Goal: Task Accomplishment & Management: Complete application form

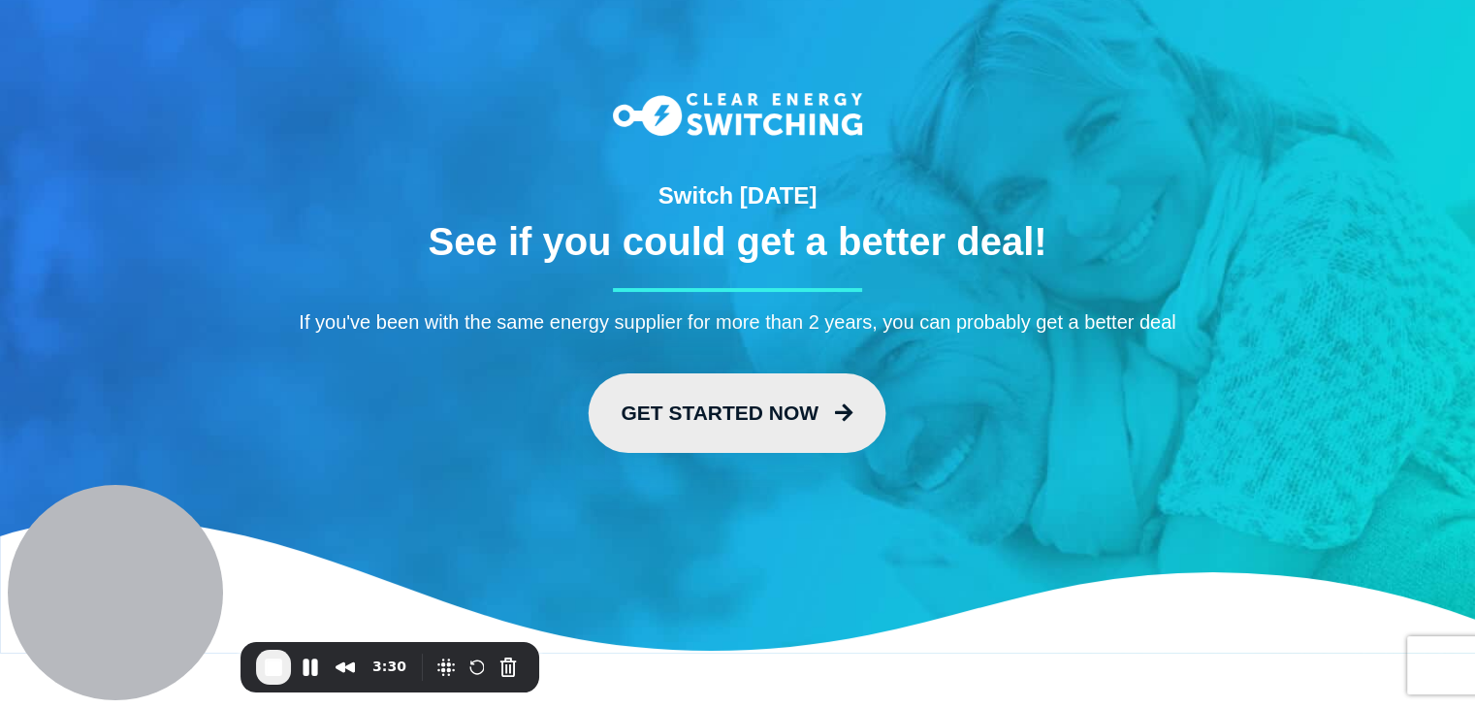
click at [764, 420] on link "Get Started Now" at bounding box center [737, 412] width 298 height 79
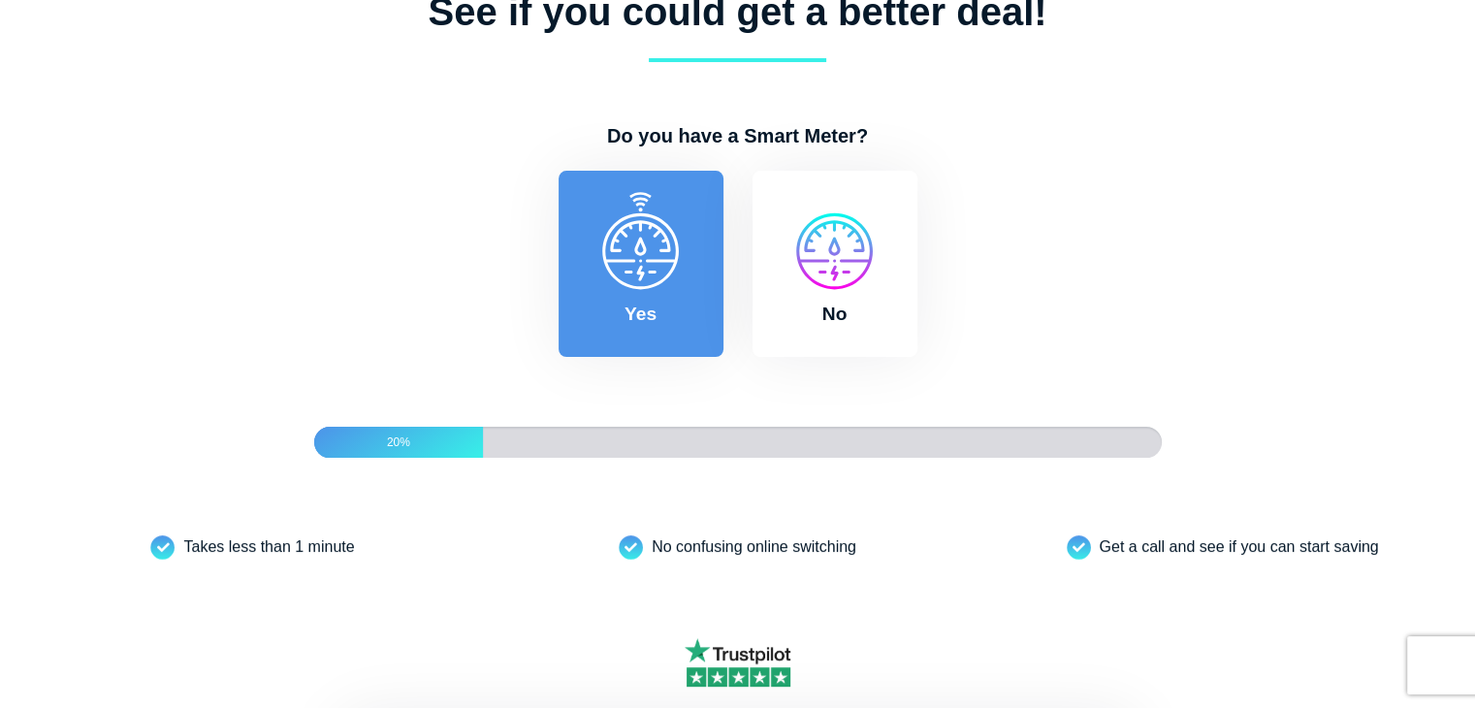
scroll to position [171, 0]
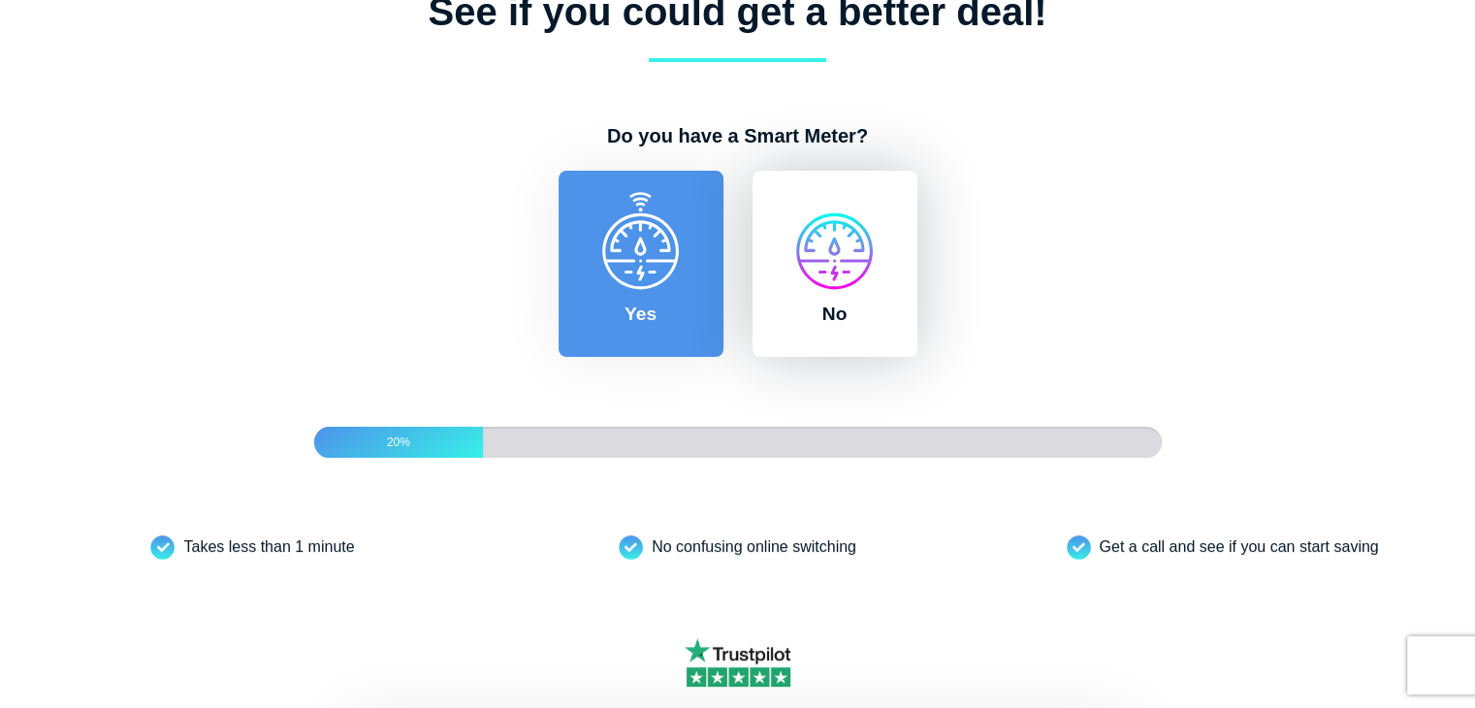
click at [842, 323] on label "No" at bounding box center [834, 264] width 165 height 186
click at [753, 190] on input "No" at bounding box center [746, 180] width 16 height 19
radio input "true"
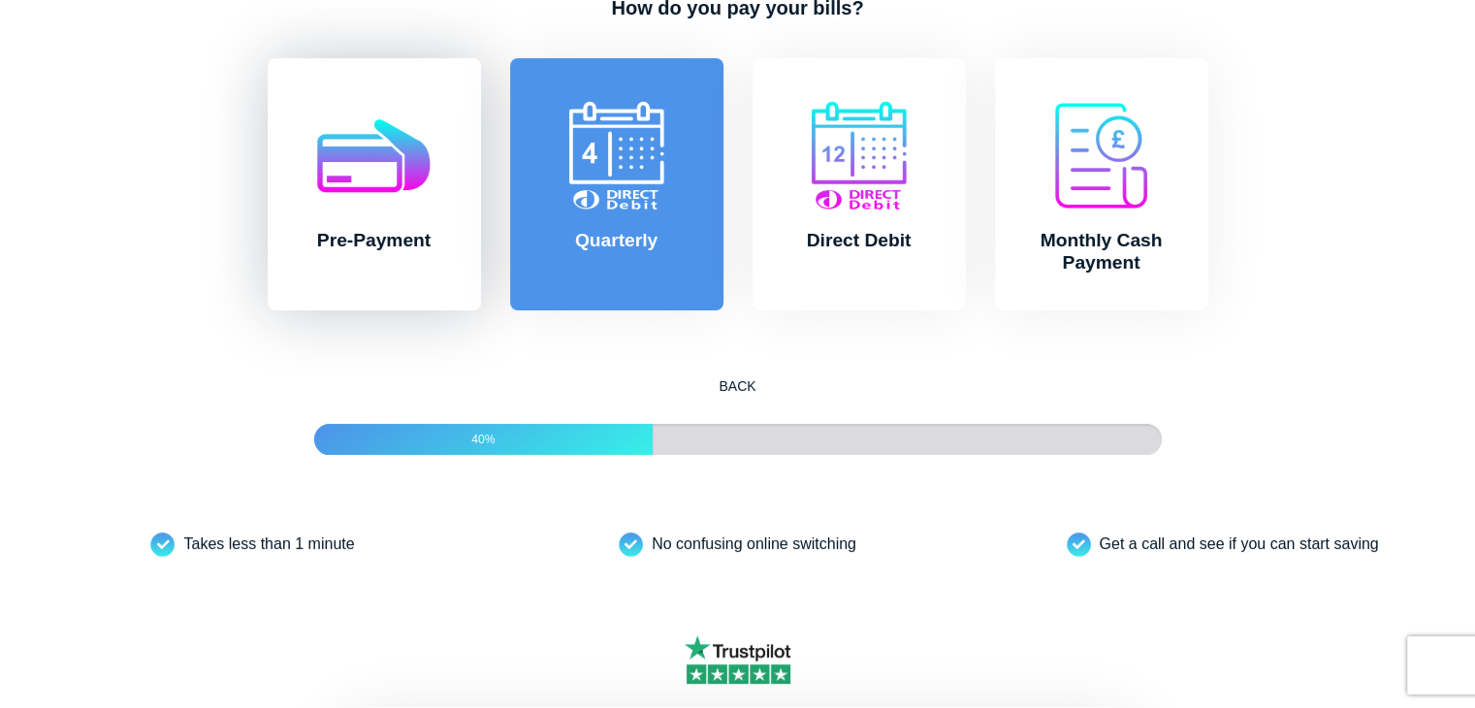
scroll to position [302, 0]
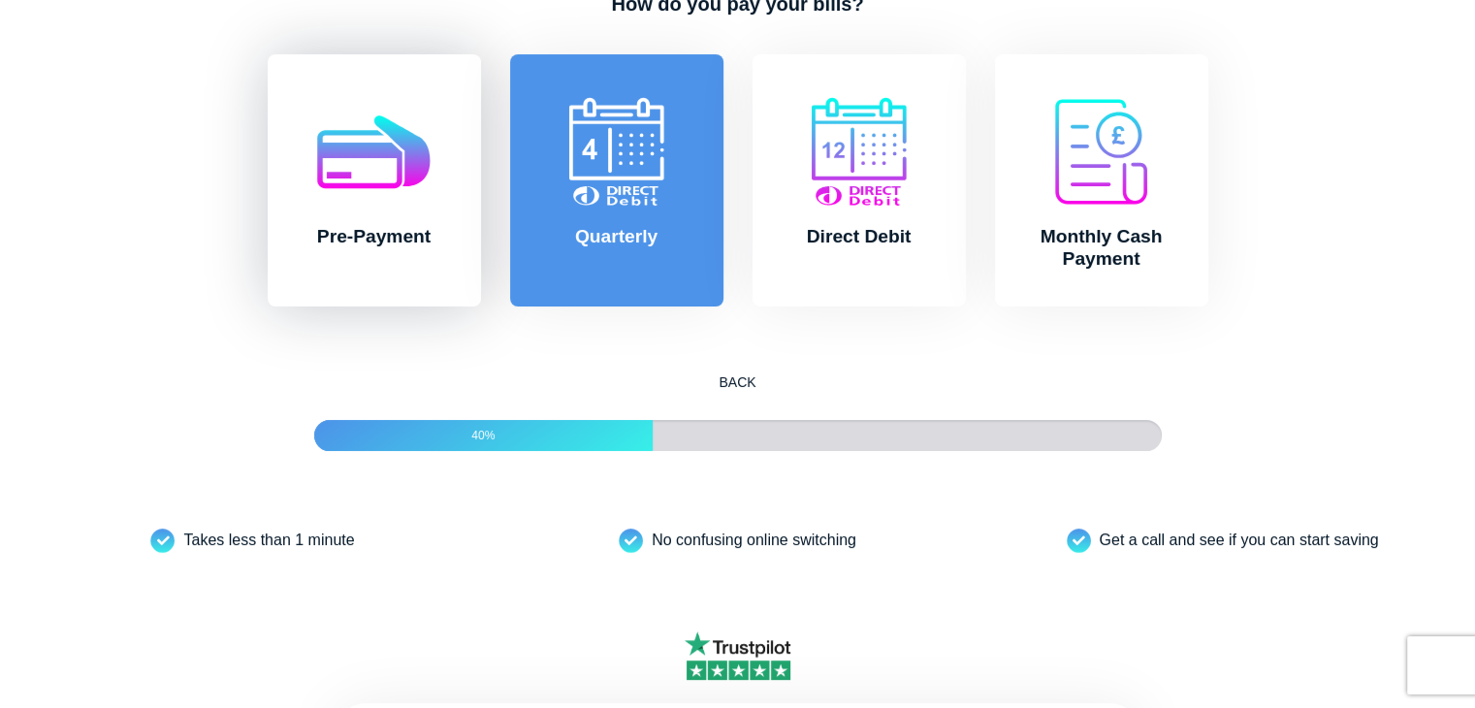
click at [454, 230] on label "Pre-Payment" at bounding box center [374, 180] width 213 height 252
click at [269, 74] on input "Pre-Payment" at bounding box center [261, 63] width 16 height 19
radio input "true"
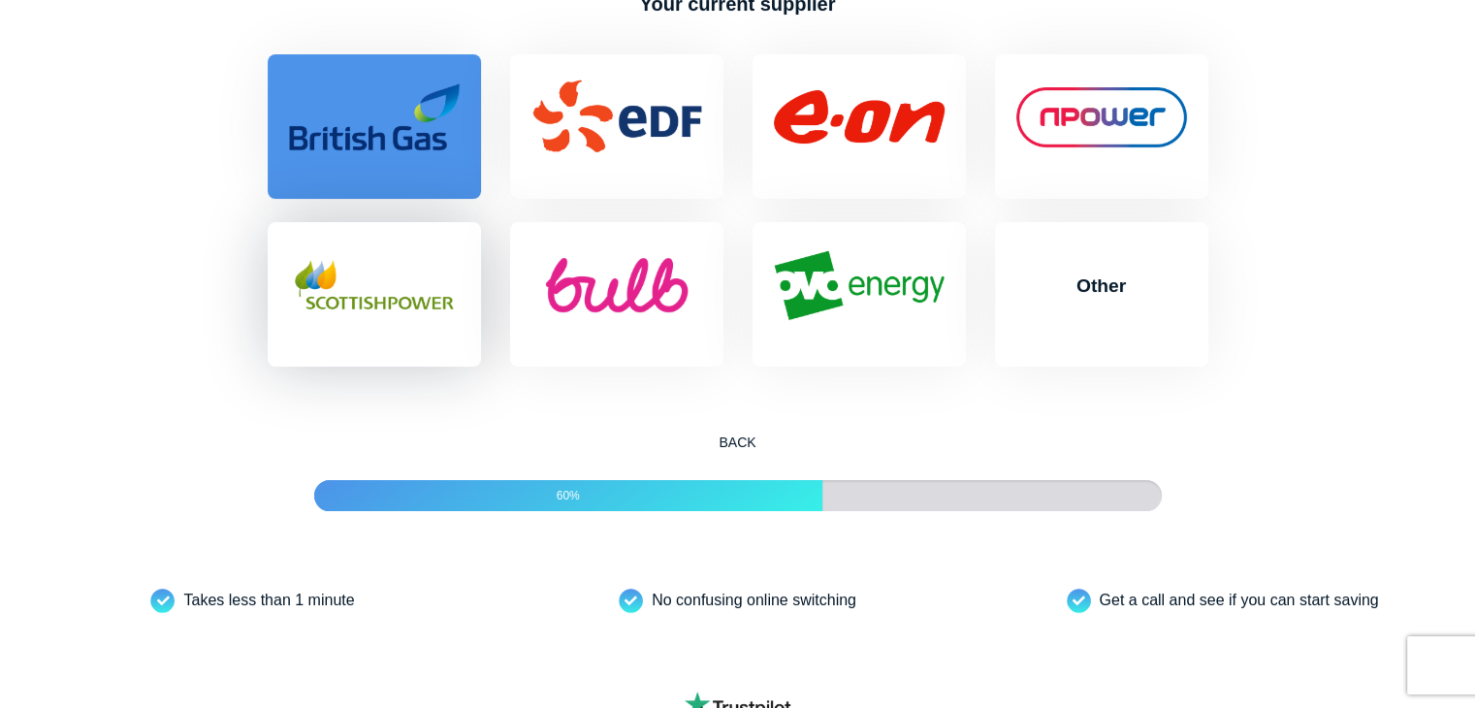
click at [426, 334] on label "Scottish Power" at bounding box center [374, 294] width 213 height 144
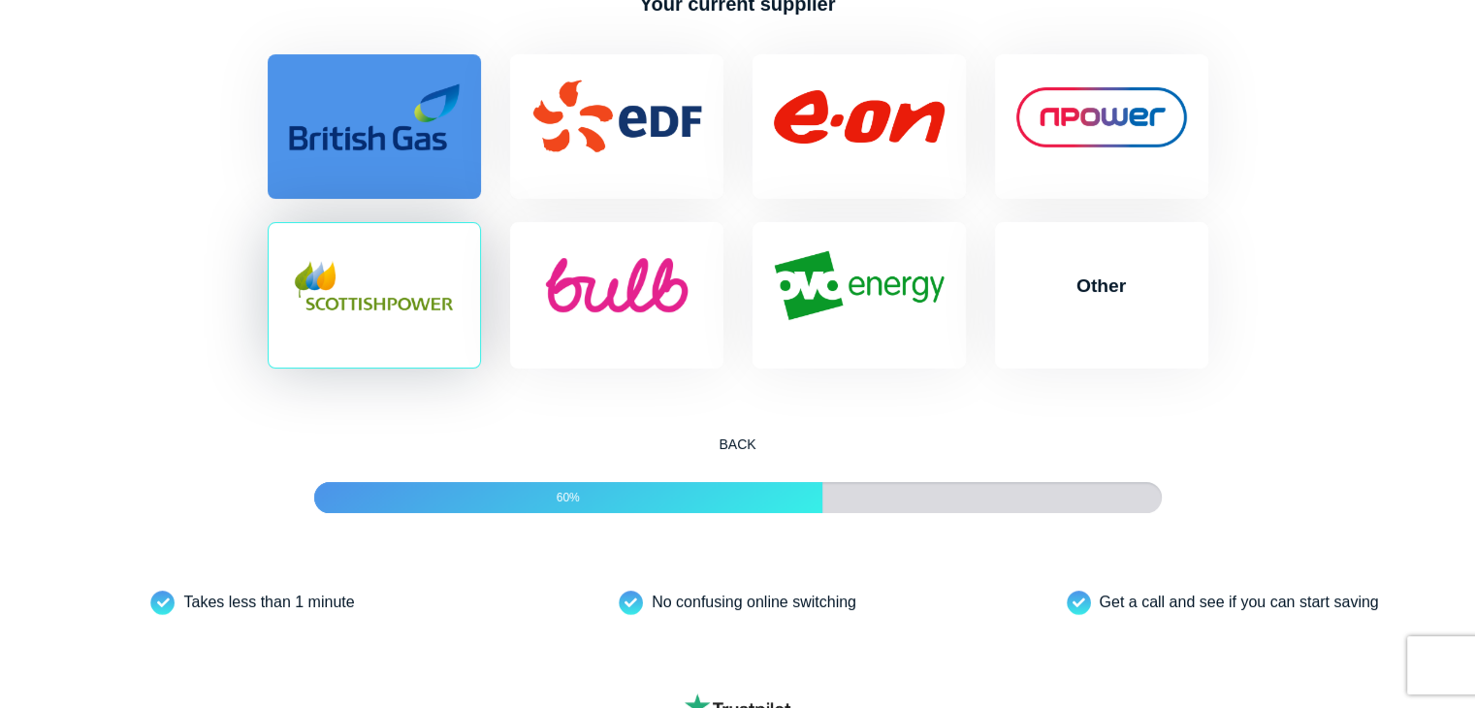
click at [269, 241] on input "Scottish Power" at bounding box center [261, 231] width 16 height 19
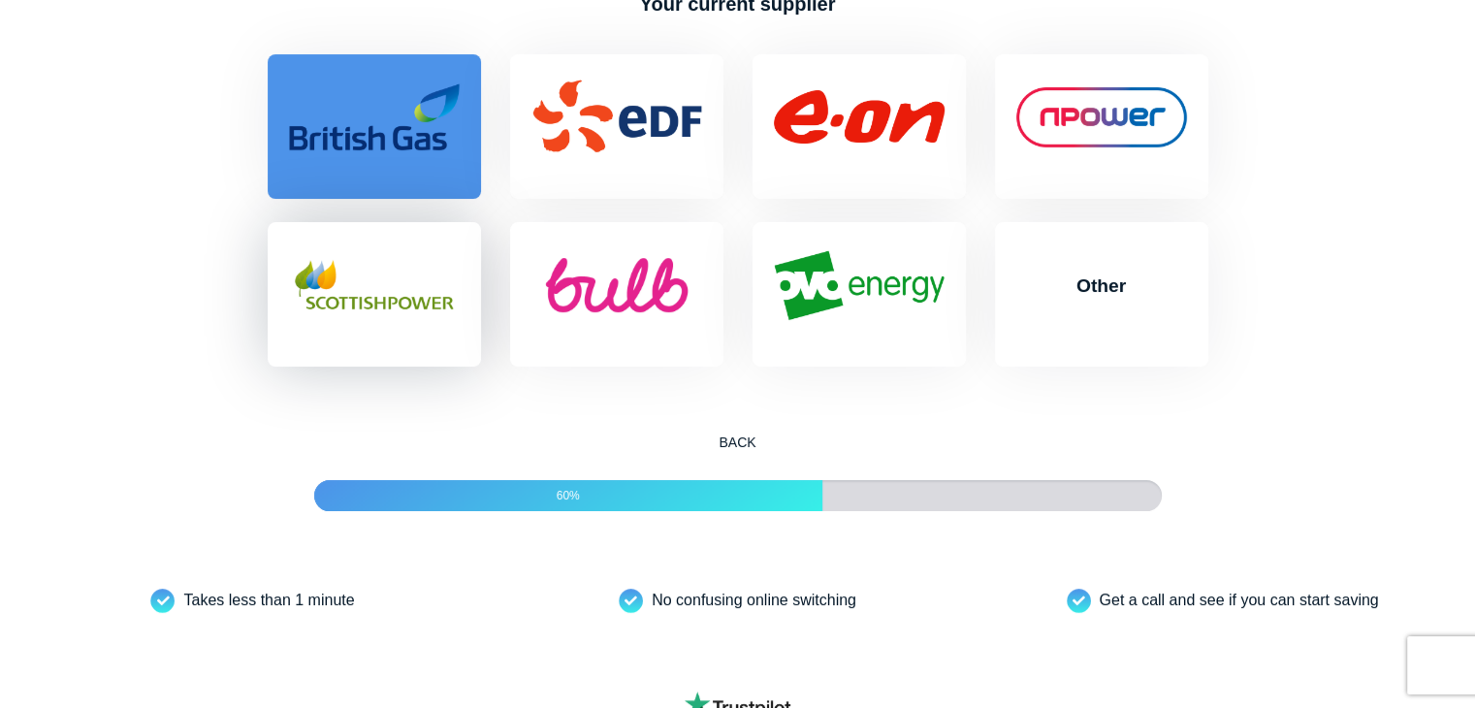
radio input "true"
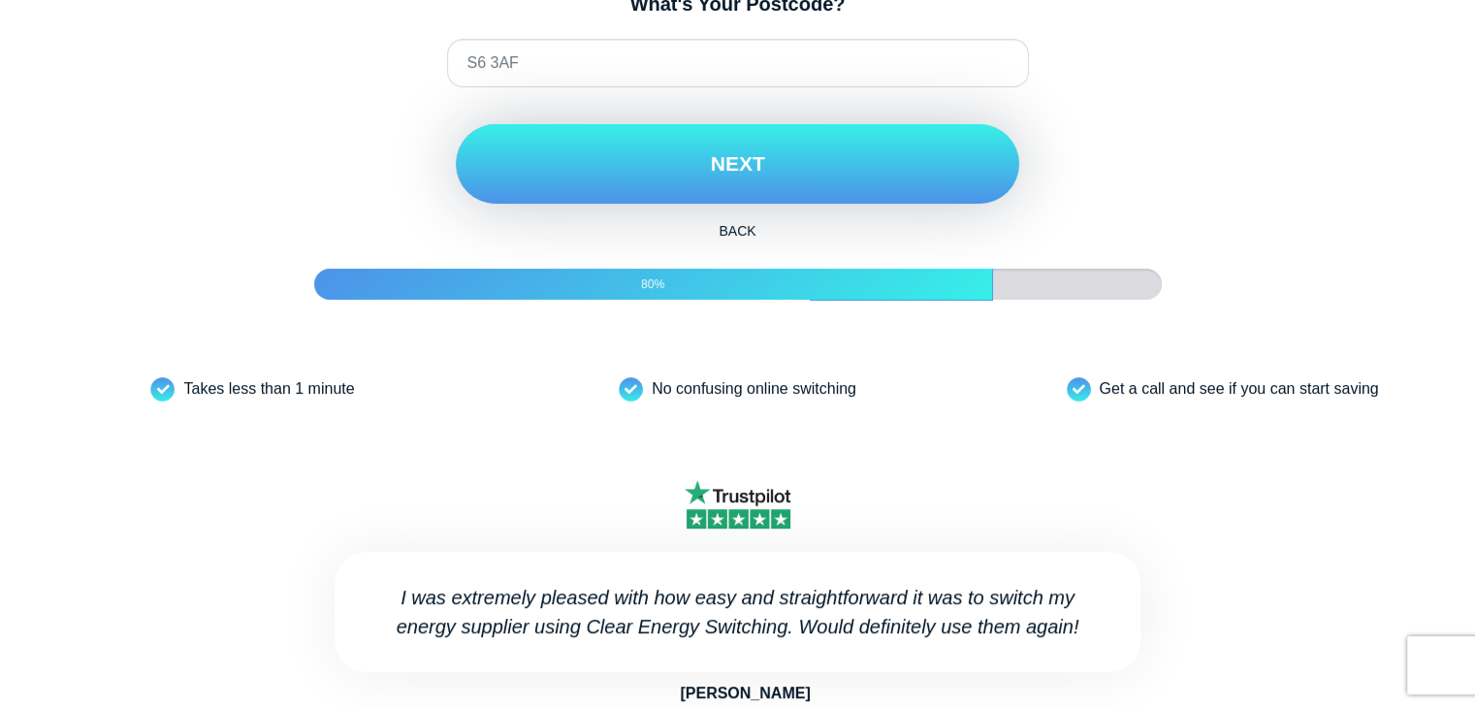
click at [654, 199] on button "Next" at bounding box center [737, 163] width 563 height 79
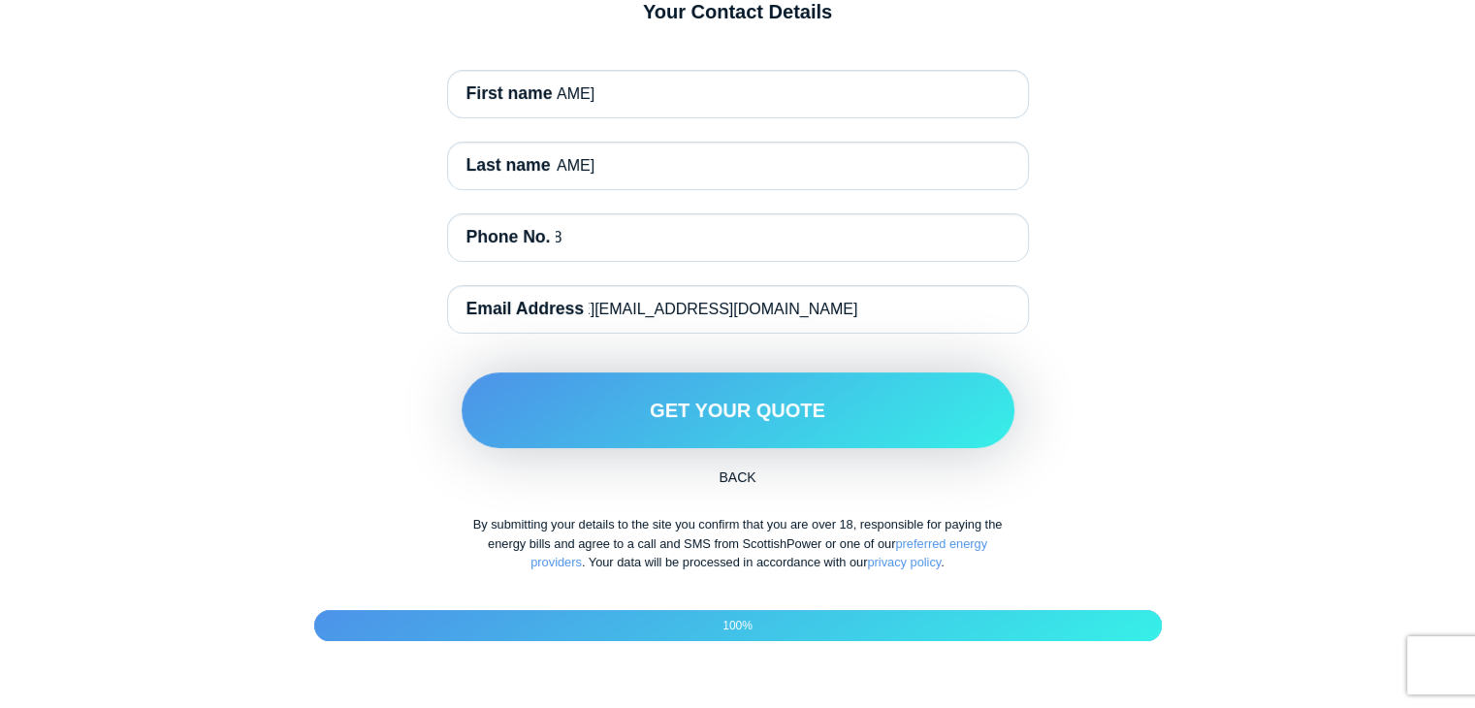
scroll to position [326, 0]
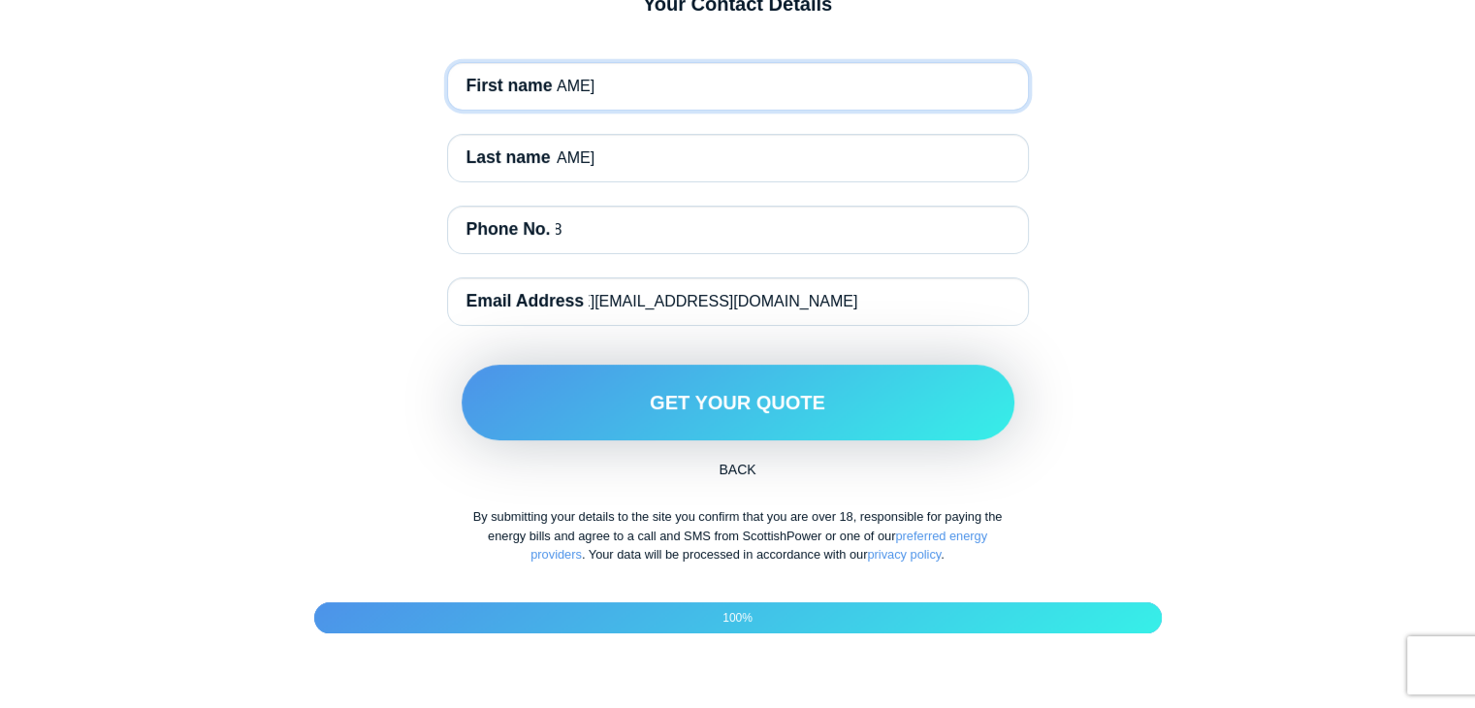
click at [758, 111] on input "Simon" at bounding box center [738, 86] width 582 height 48
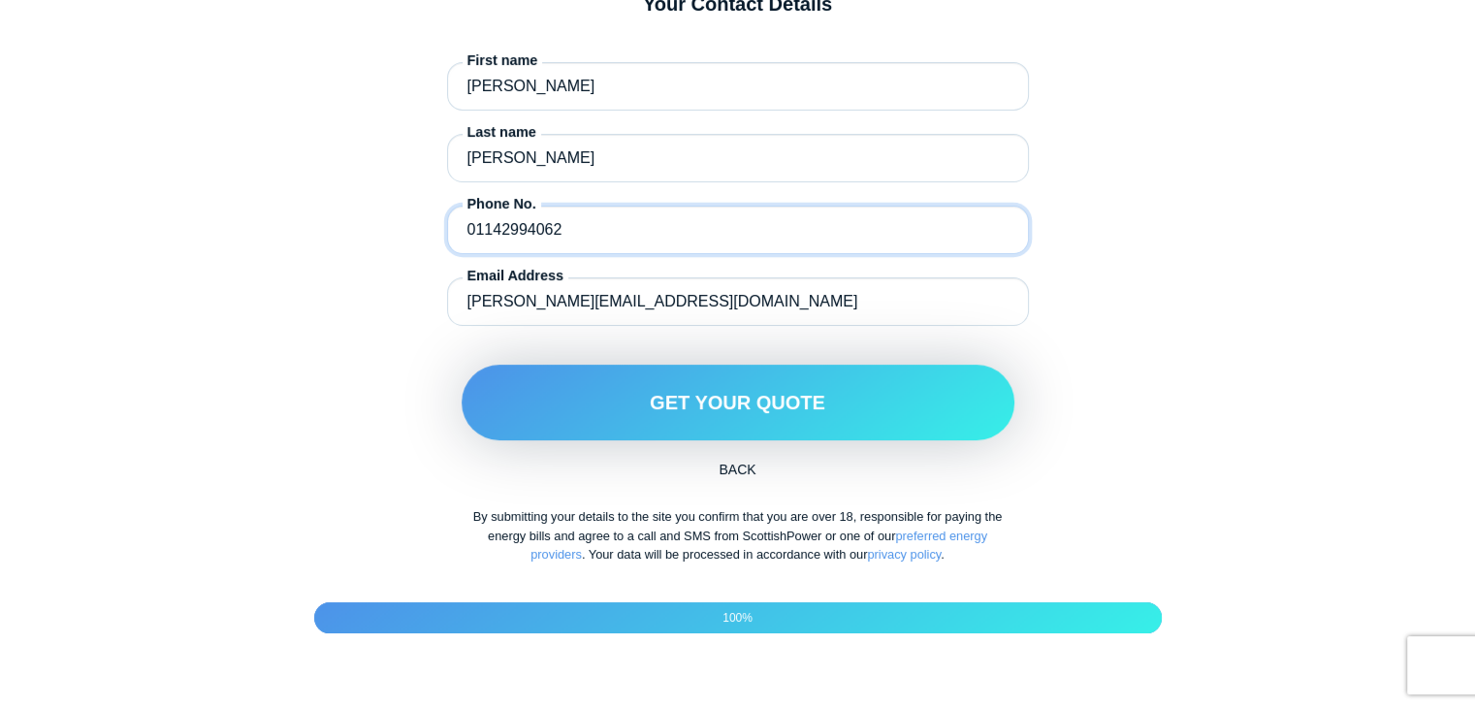
drag, startPoint x: 568, startPoint y: 276, endPoint x: 371, endPoint y: 288, distance: 197.1
click at [371, 288] on div "Your Contact Details First name Simon Last name Delaney Phone No. 01142994062 E…" at bounding box center [738, 285] width 940 height 587
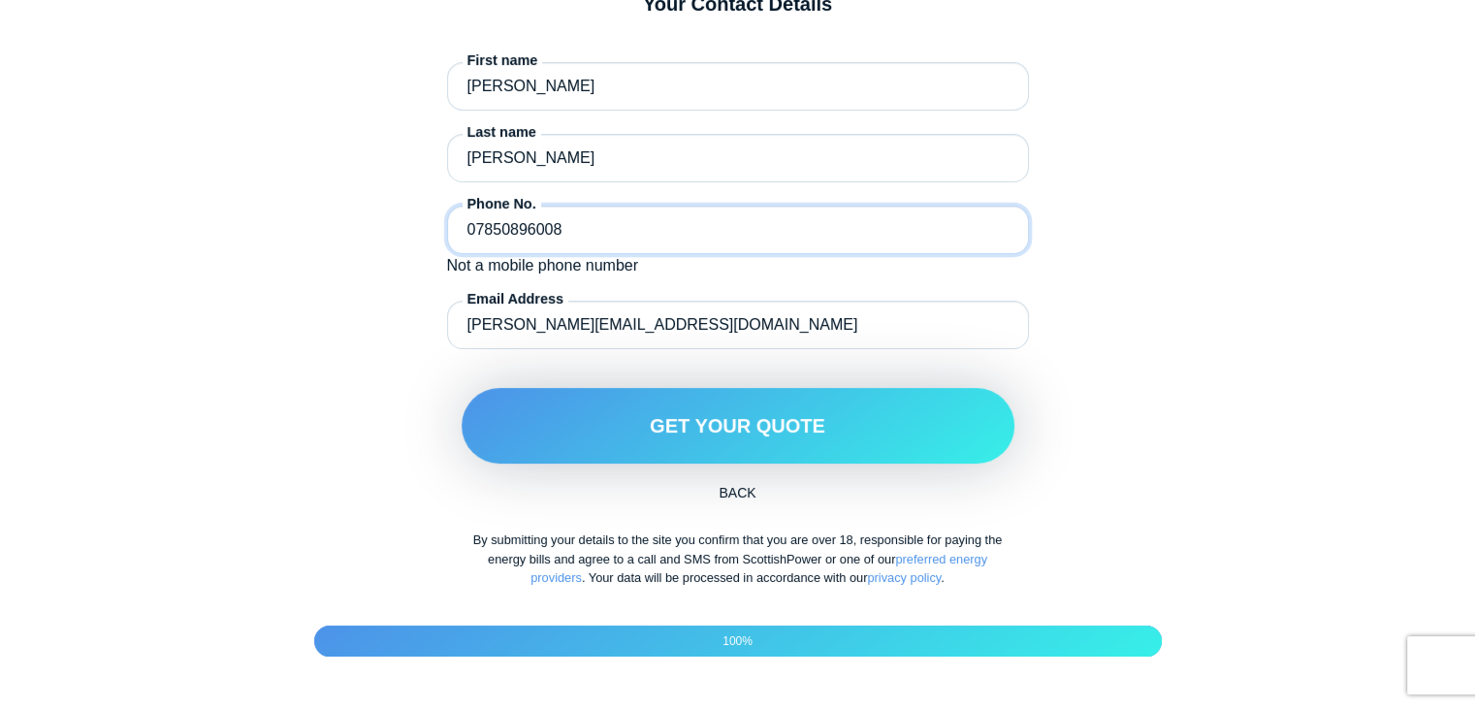
type input "07850896008"
click at [310, 371] on div "Your Contact Details First name Simon Last name Delaney Phone No. 07850896008 N…" at bounding box center [738, 297] width 940 height 610
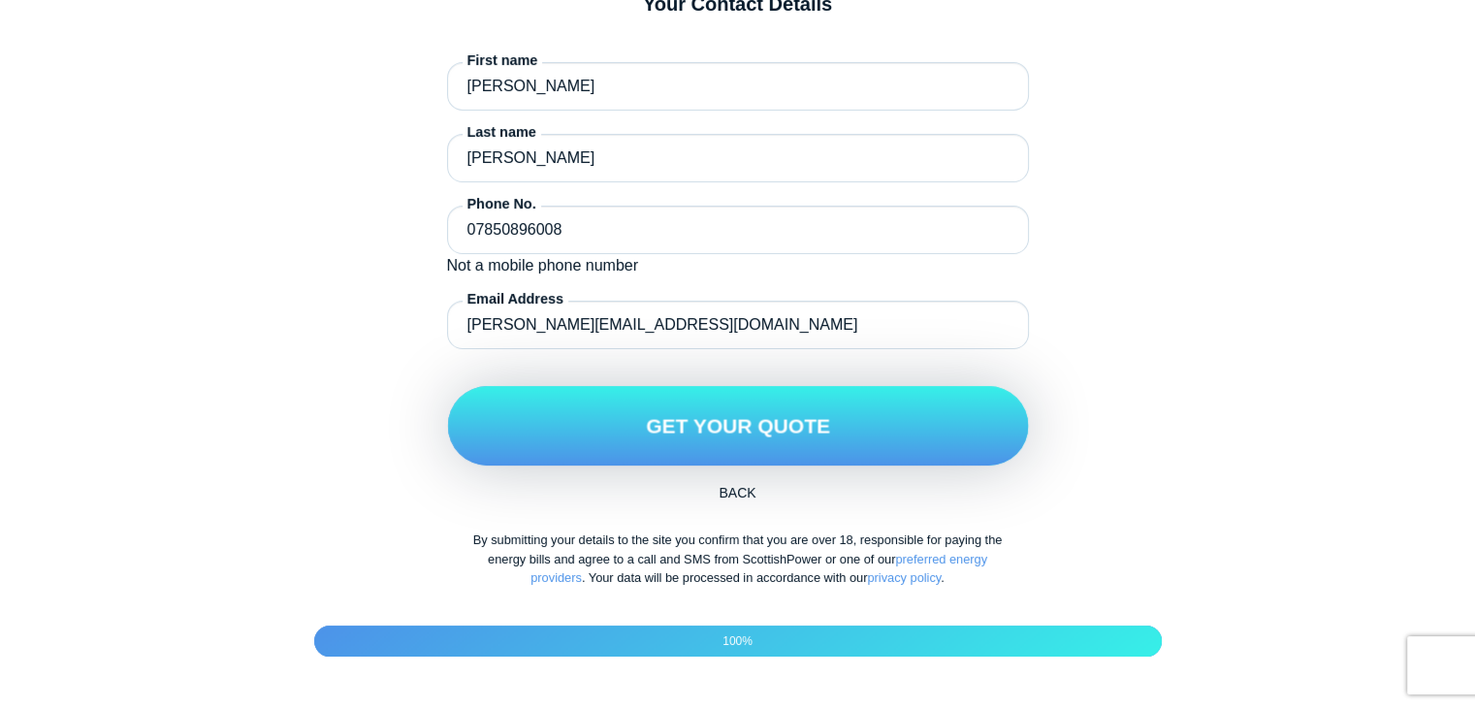
click at [701, 465] on button "Get Your Quote" at bounding box center [737, 425] width 581 height 79
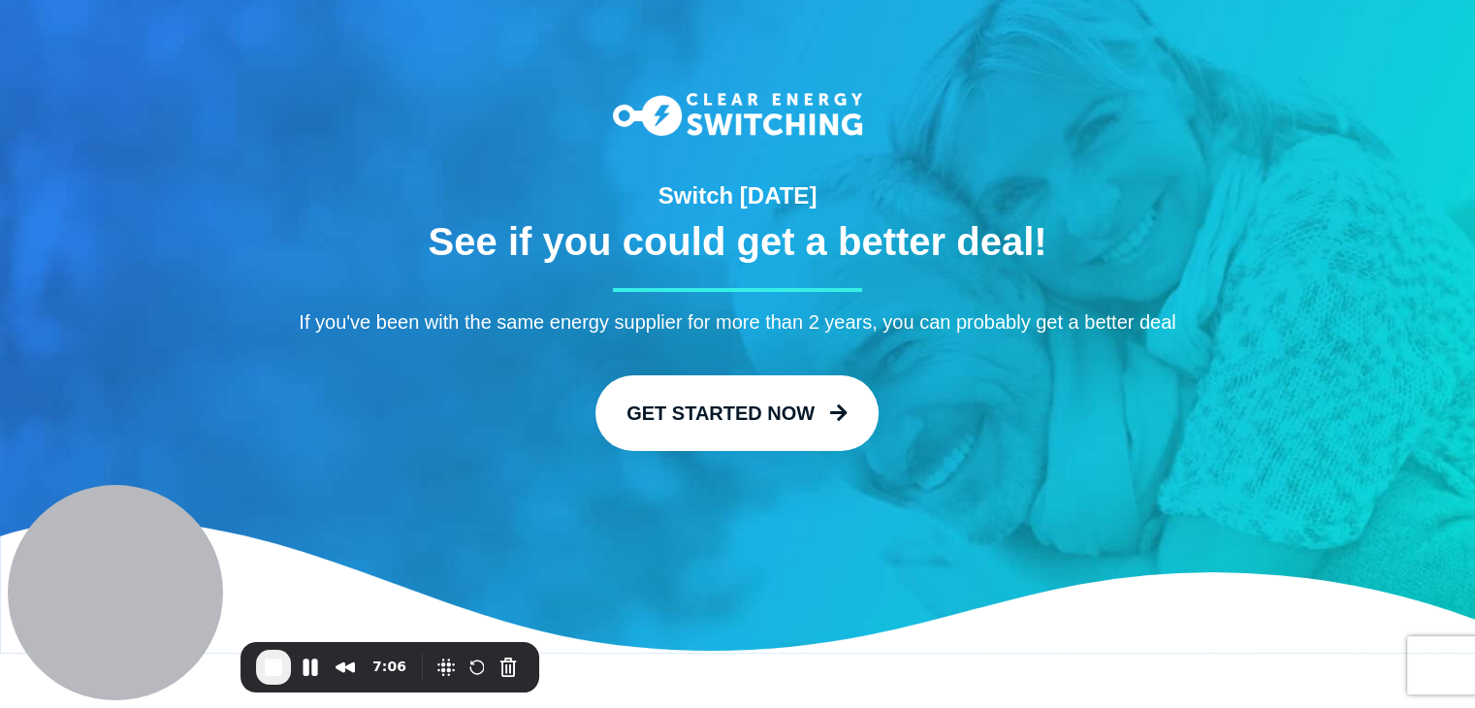
click at [271, 670] on span "End Recording" at bounding box center [273, 666] width 23 height 23
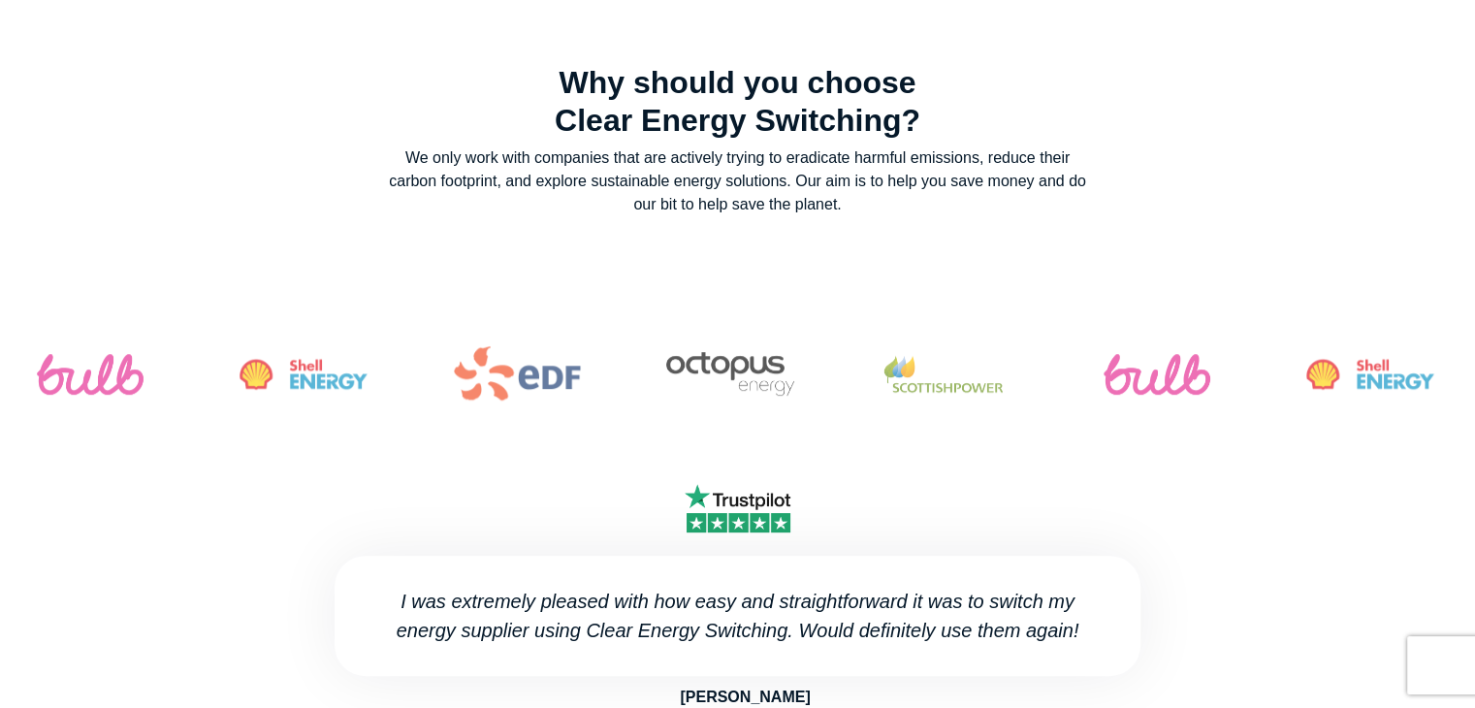
scroll to position [368, 0]
